Goal: Task Accomplishment & Management: Complete application form

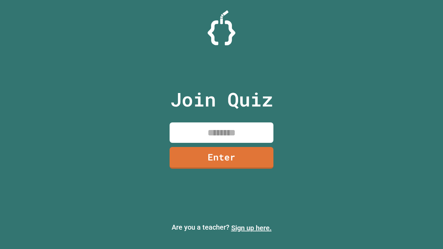
click at [251, 228] on link "Sign up here." at bounding box center [251, 228] width 41 height 8
